Goal: Task Accomplishment & Management: Manage account settings

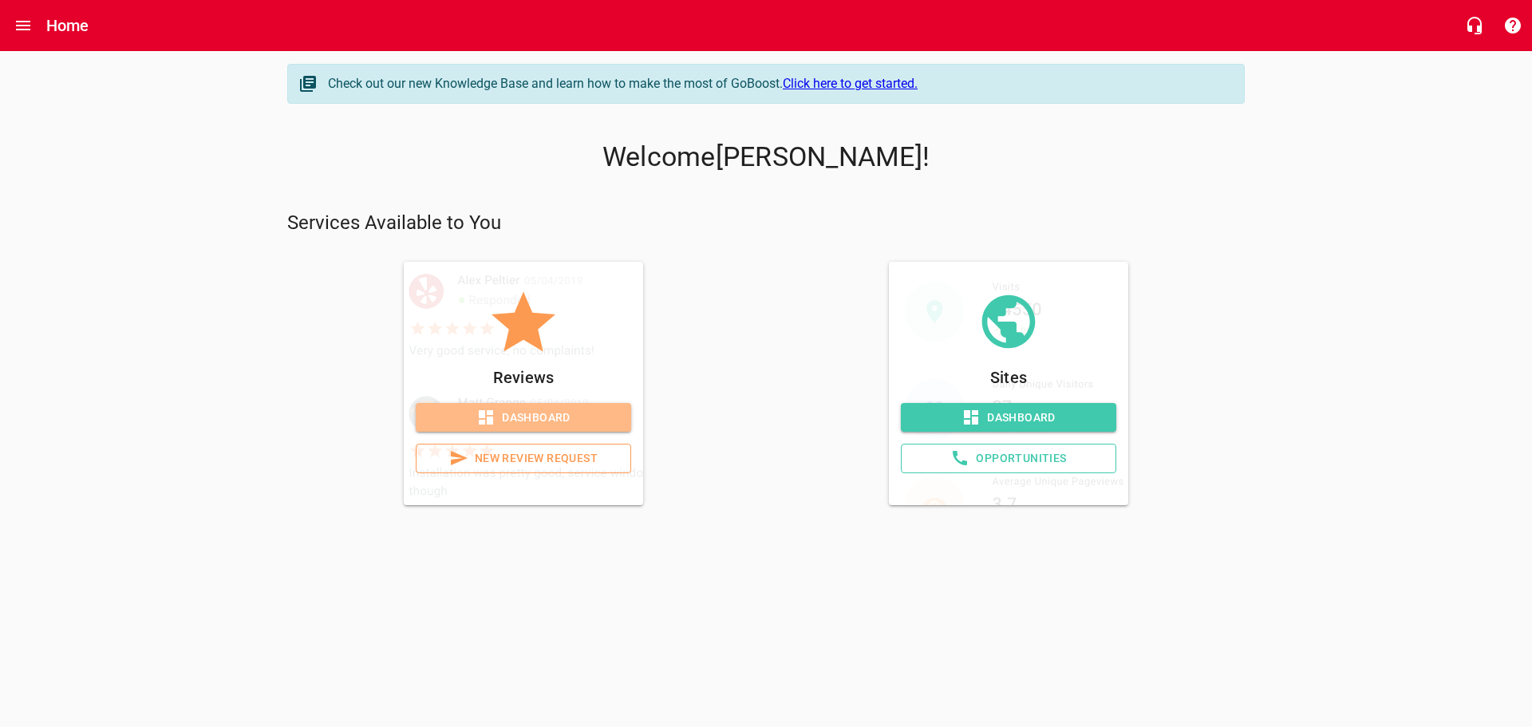
click at [519, 413] on span "Dashboard" at bounding box center [524, 418] width 190 height 20
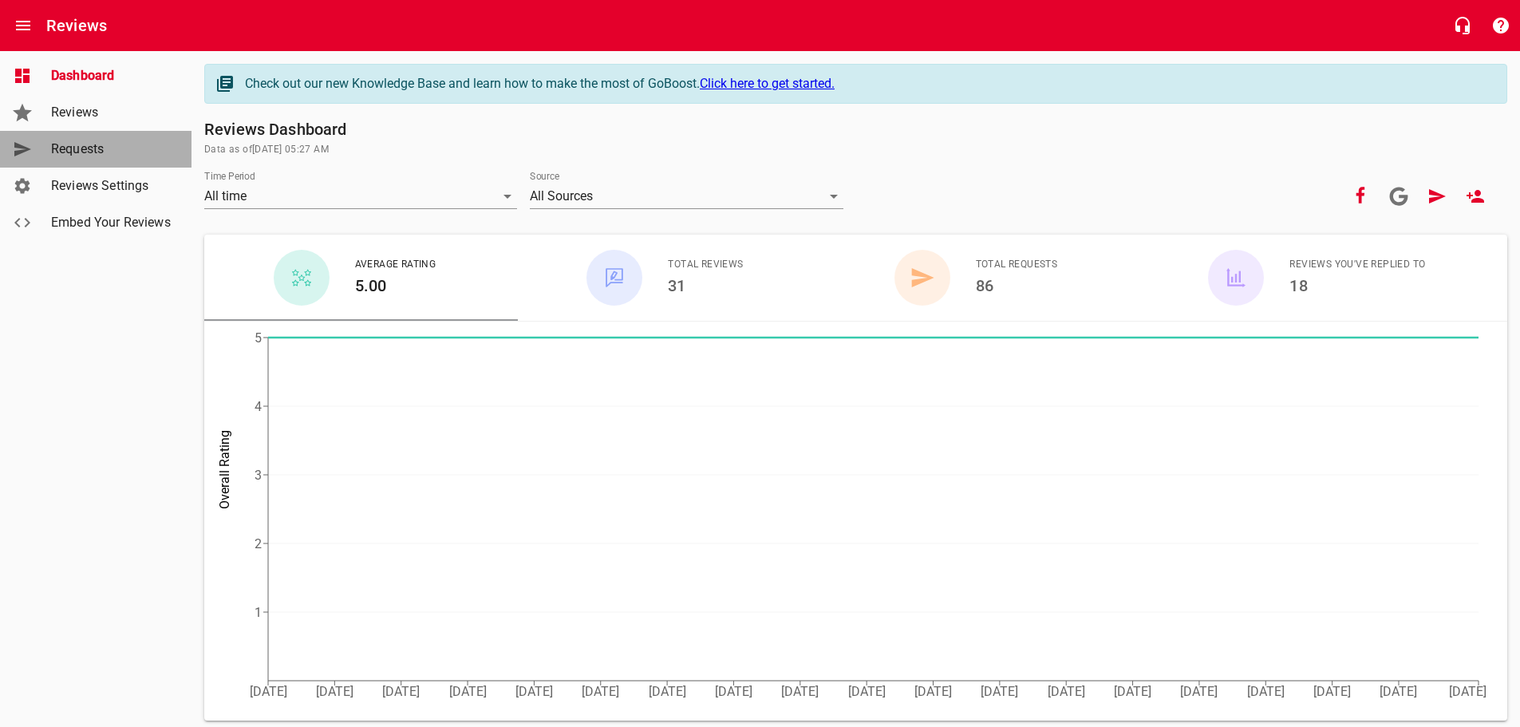
click at [88, 142] on span "Requests" at bounding box center [111, 149] width 121 height 19
